Goal: Find specific page/section: Find specific page/section

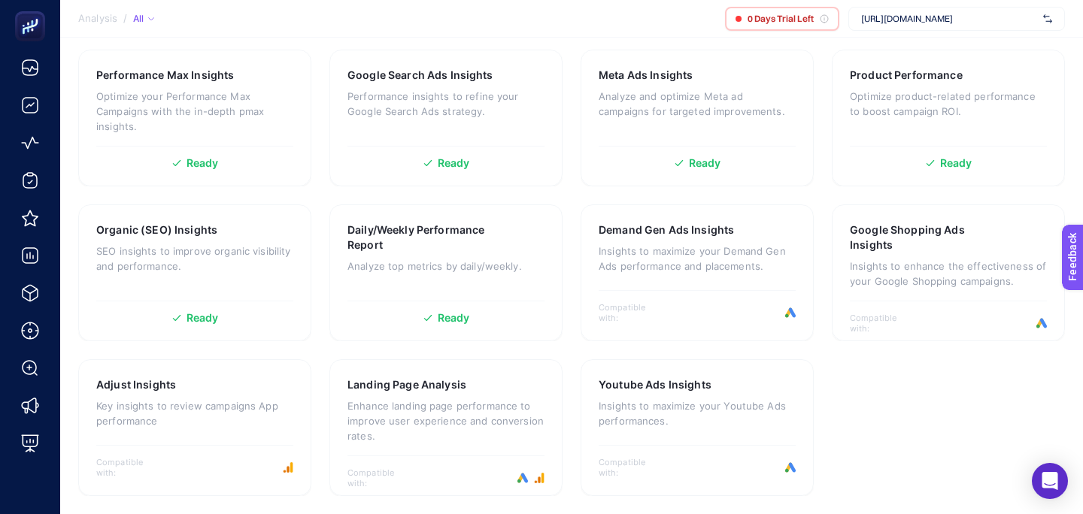
click at [24, 415] on icon at bounding box center [30, 406] width 18 height 18
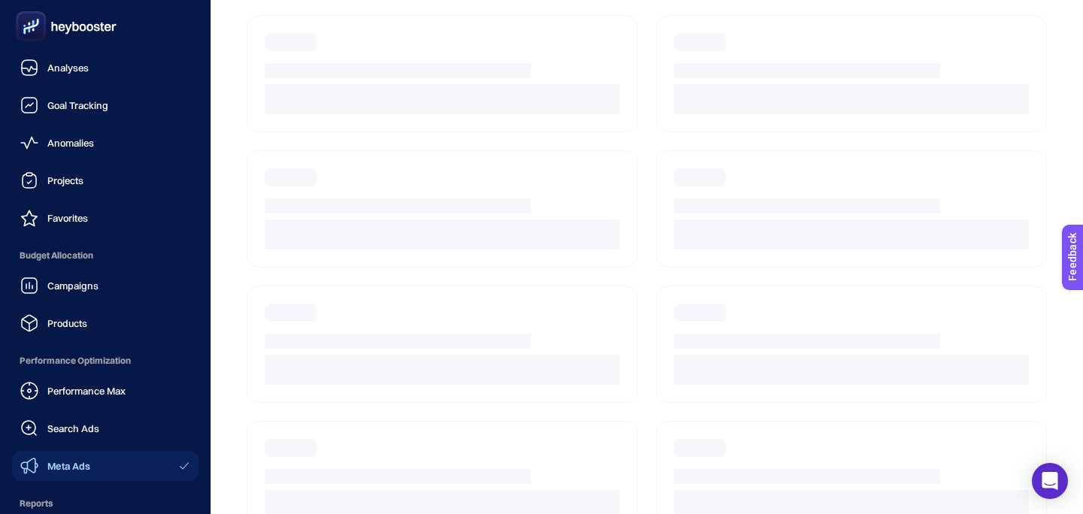
scroll to position [179, 0]
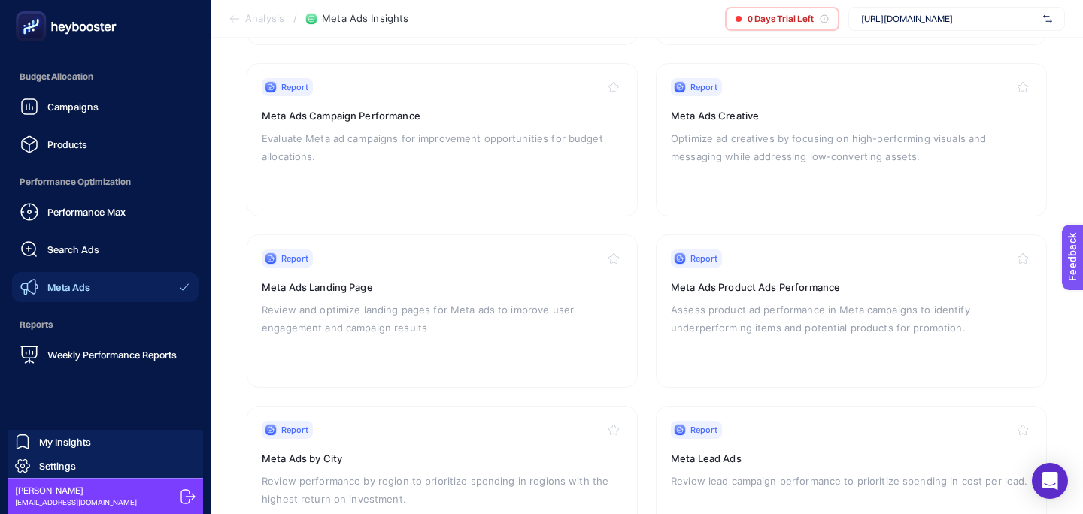
click at [67, 460] on span "Settings" at bounding box center [57, 466] width 37 height 12
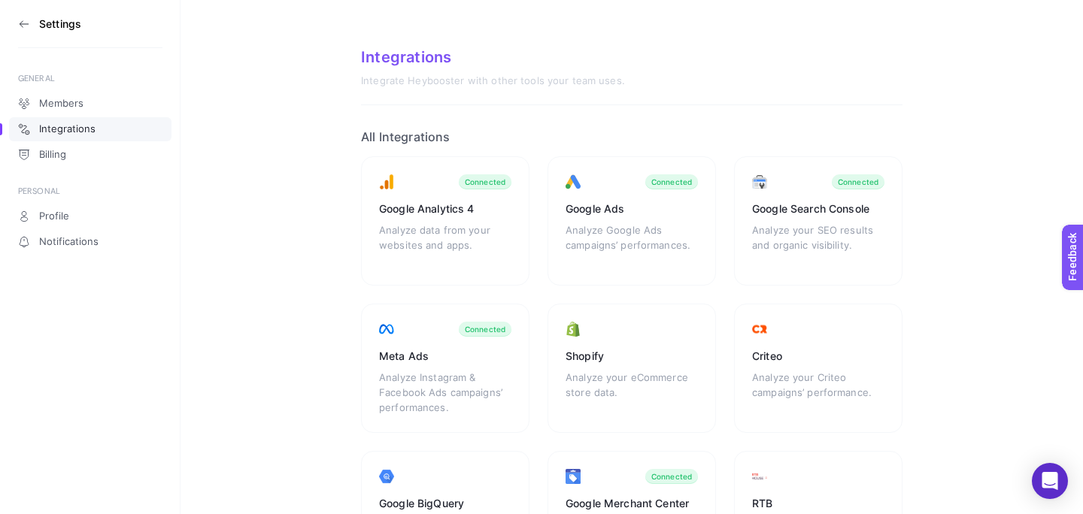
click at [73, 93] on link "Members" at bounding box center [90, 104] width 162 height 24
